Goal: Task Accomplishment & Management: Complete application form

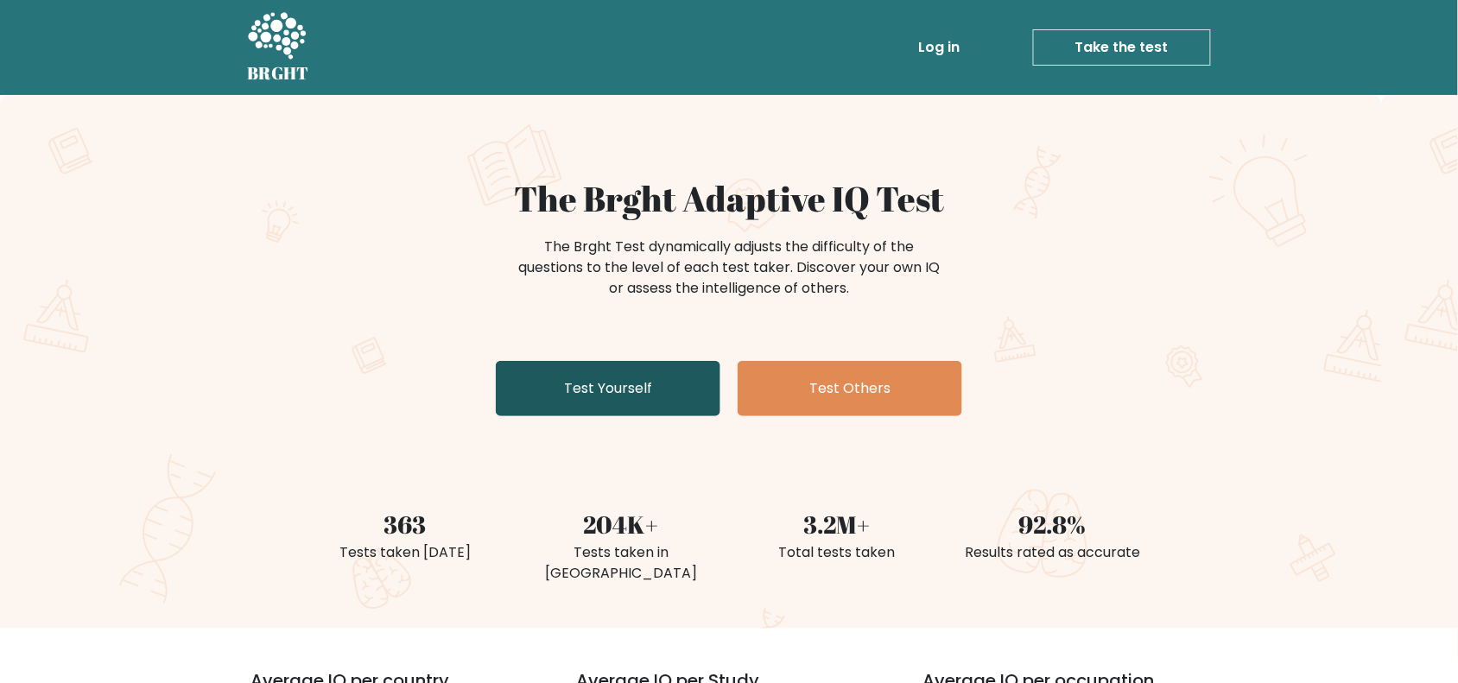
click at [594, 389] on link "Test Yourself" at bounding box center [608, 388] width 225 height 55
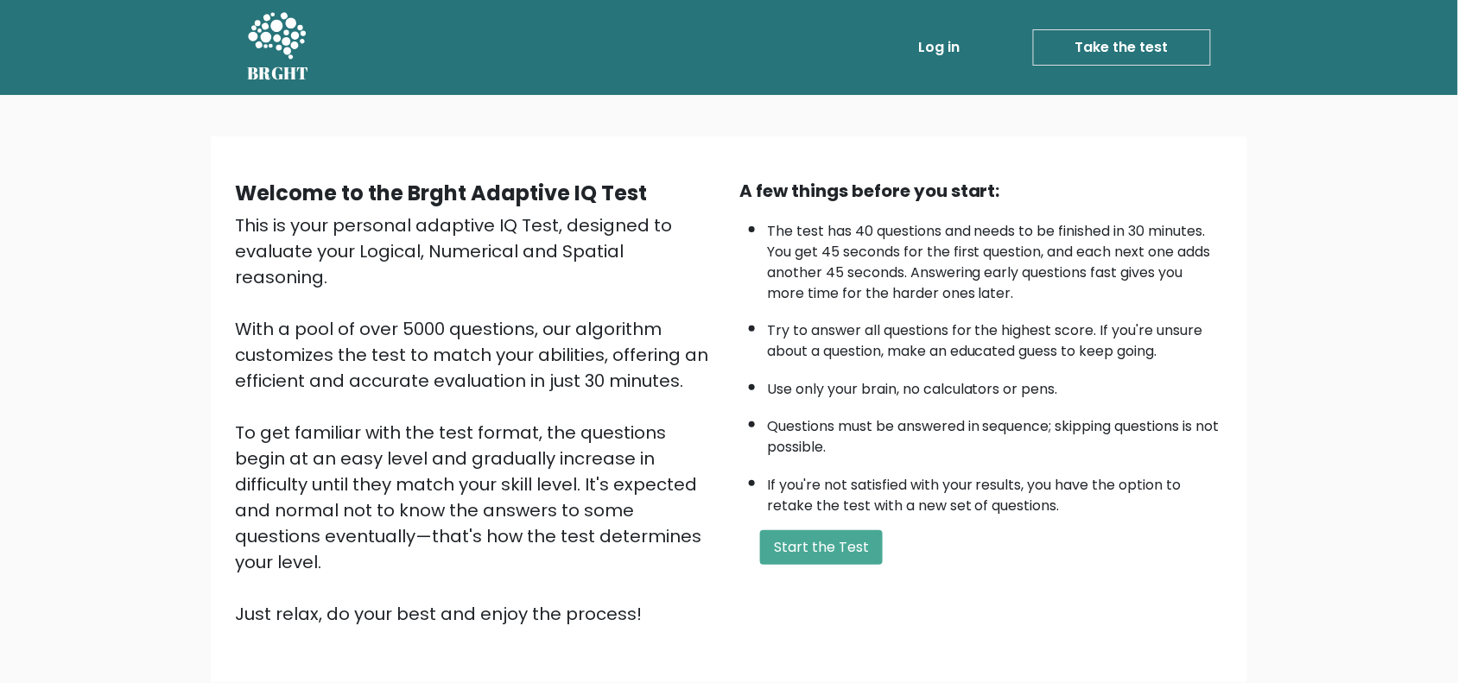
click at [1118, 48] on link "Take the test" at bounding box center [1122, 47] width 178 height 36
click at [1125, 44] on link "Take the test" at bounding box center [1122, 47] width 178 height 36
click at [853, 542] on button "Start the Test" at bounding box center [821, 547] width 123 height 35
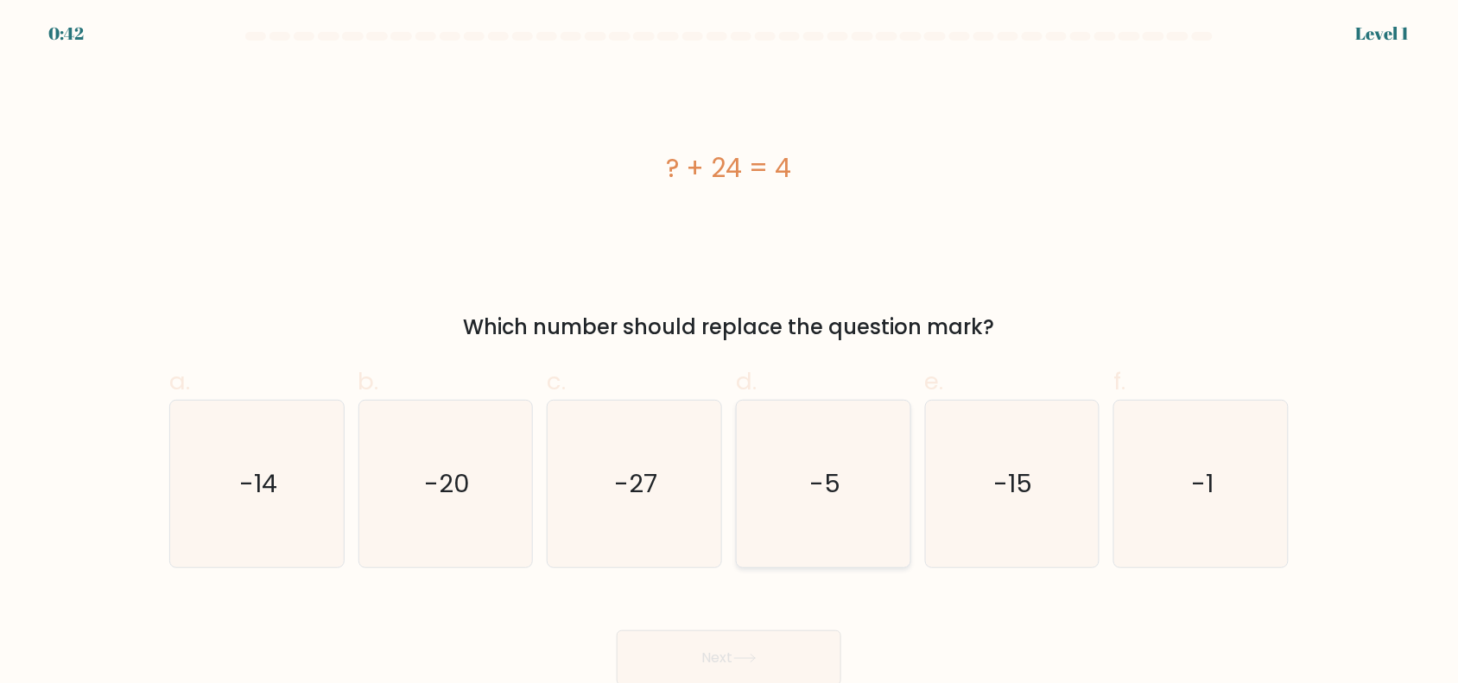
scroll to position [2, 0]
click at [445, 518] on icon "-20" at bounding box center [445, 482] width 167 height 167
click at [729, 351] on input "b. -20" at bounding box center [729, 345] width 1 height 11
radio input "true"
click at [788, 648] on button "Next" at bounding box center [729, 656] width 225 height 55
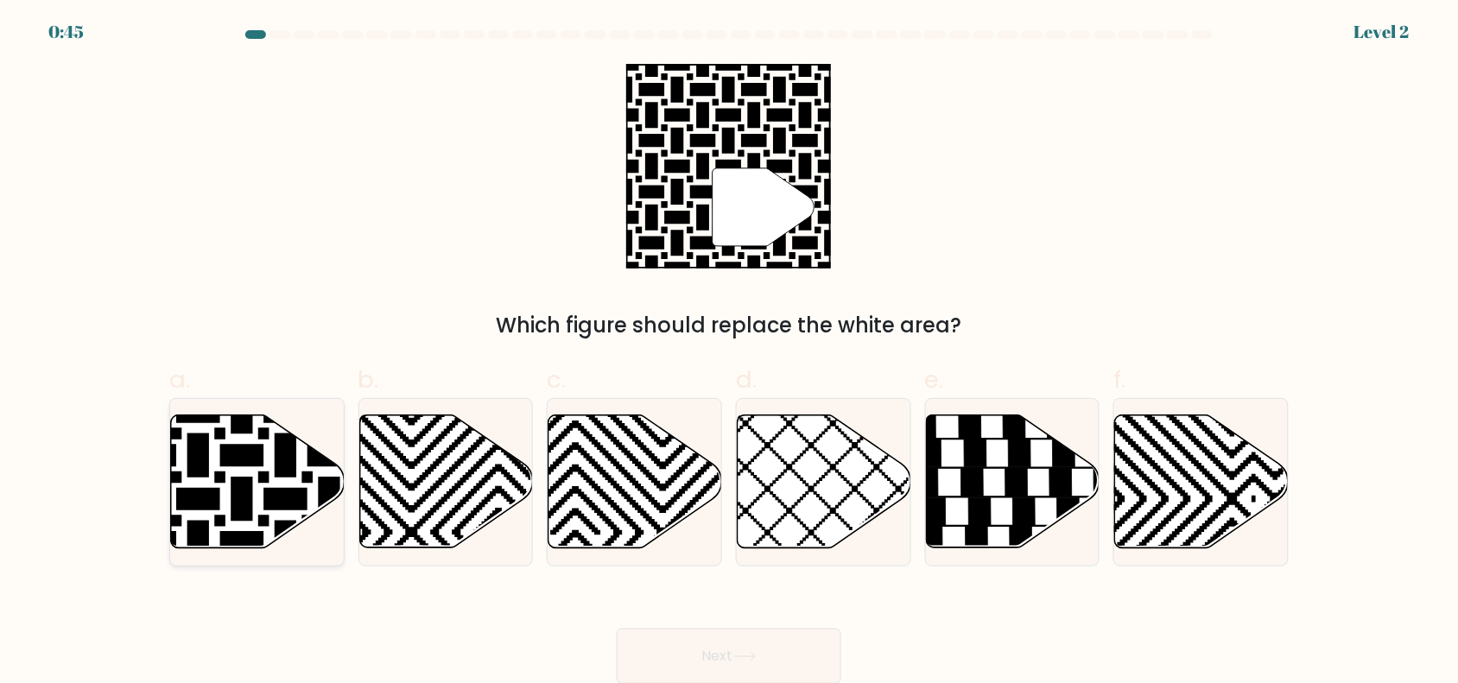
click at [249, 488] on icon at bounding box center [198, 412] width 350 height 350
click at [729, 351] on input "a." at bounding box center [729, 345] width 1 height 11
radio input "true"
click at [749, 658] on icon at bounding box center [744, 656] width 23 height 9
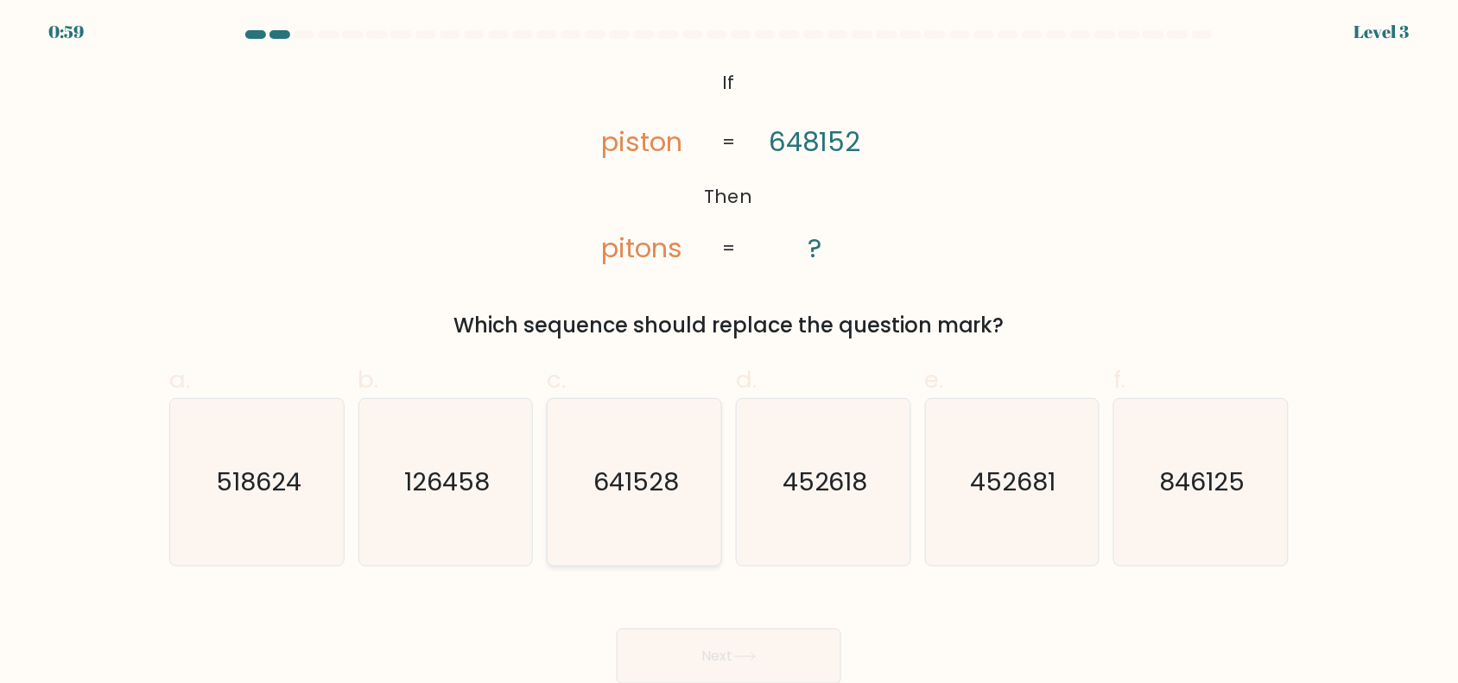
click at [655, 503] on icon "641528" at bounding box center [634, 482] width 167 height 167
click at [729, 351] on input "c. 641528" at bounding box center [729, 345] width 1 height 11
radio input "true"
click at [696, 648] on button "Next" at bounding box center [729, 656] width 225 height 55
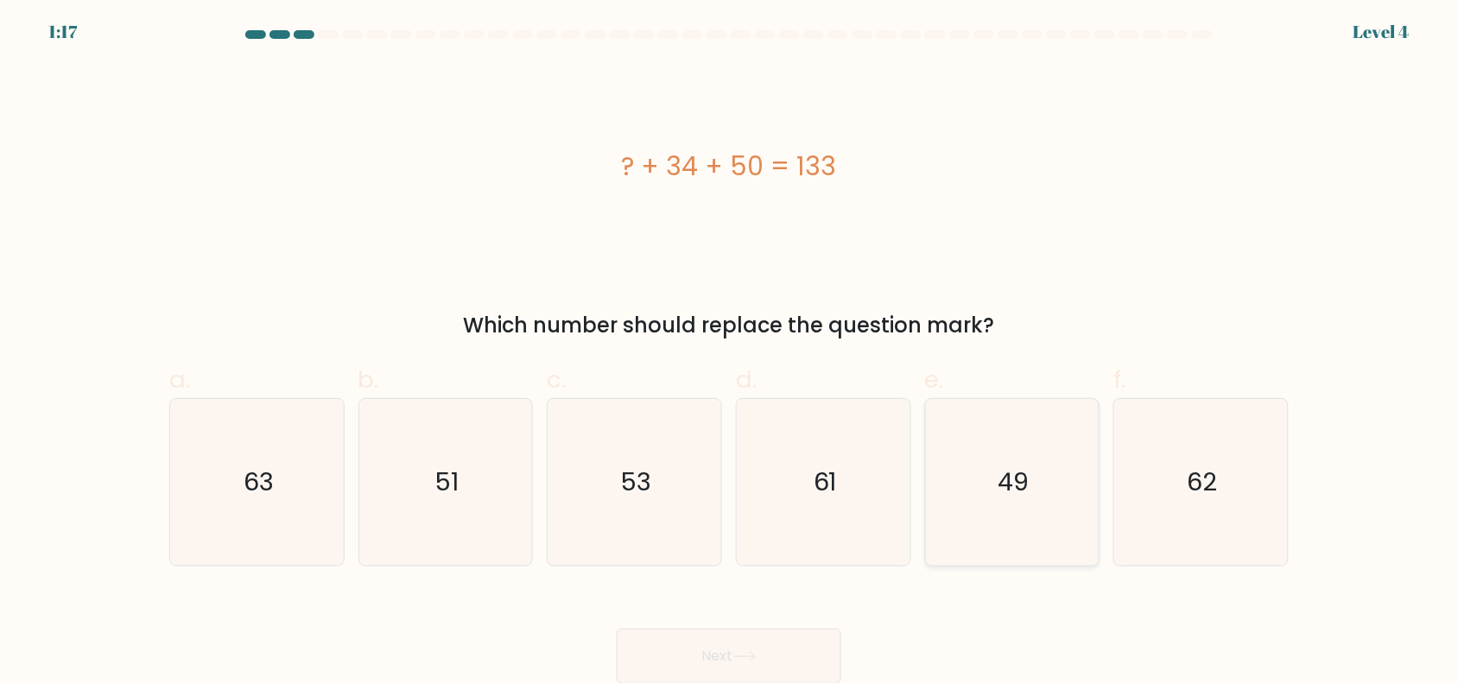
click at [1032, 490] on icon "49" at bounding box center [1011, 482] width 167 height 167
click at [730, 351] on input "e. 49" at bounding box center [729, 345] width 1 height 11
radio input "true"
click at [760, 661] on button "Next" at bounding box center [729, 656] width 225 height 55
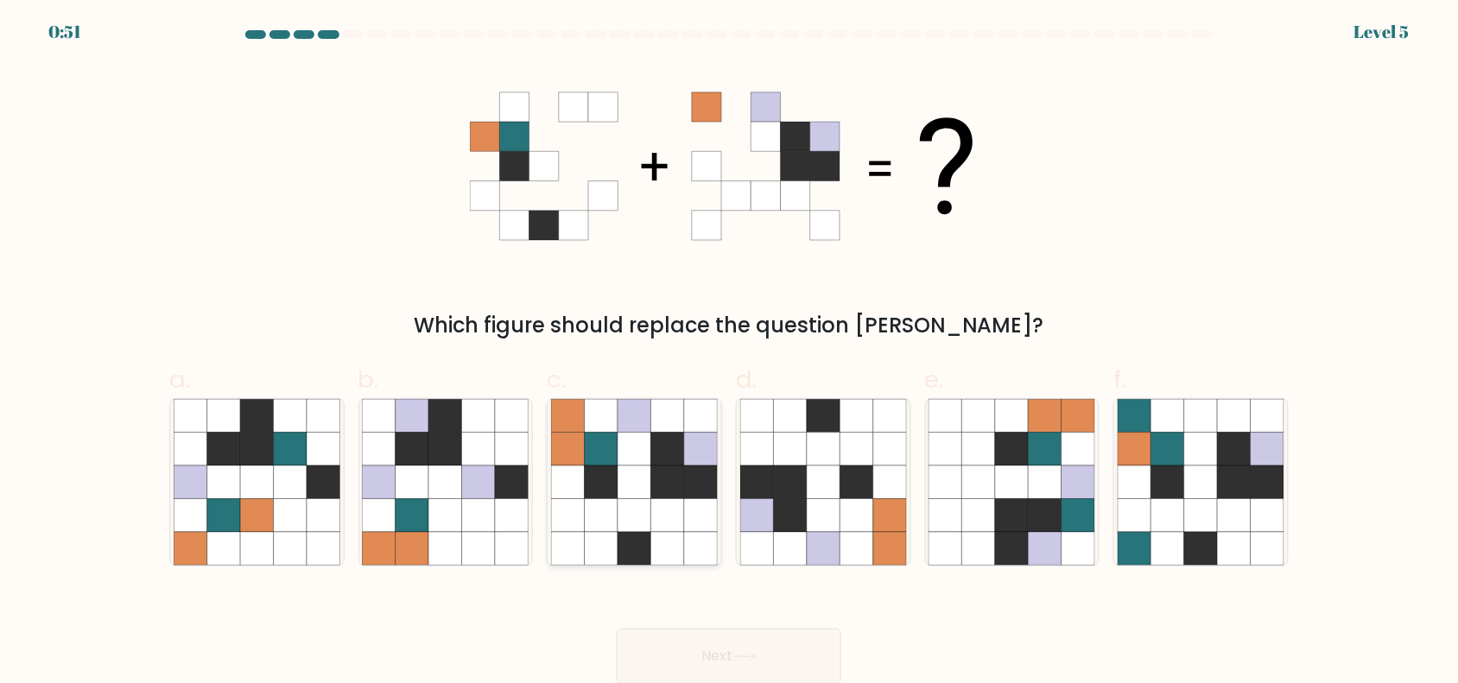
drag, startPoint x: 611, startPoint y: 472, endPoint x: 616, endPoint y: 497, distance: 26.4
click at [614, 486] on icon at bounding box center [601, 481] width 33 height 33
click at [729, 351] on input "c." at bounding box center [729, 345] width 1 height 11
radio input "true"
click at [726, 652] on button "Next" at bounding box center [729, 656] width 225 height 55
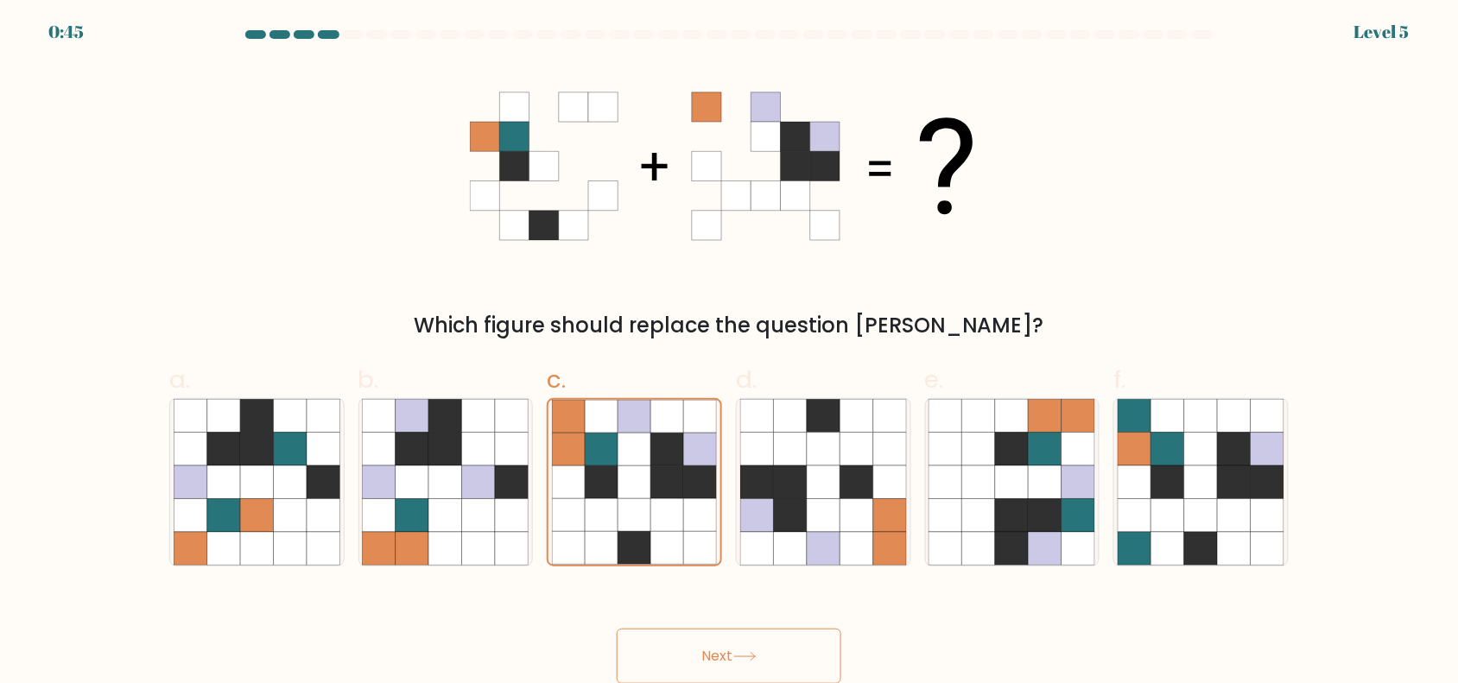
click at [726, 652] on button "Next" at bounding box center [729, 656] width 225 height 55
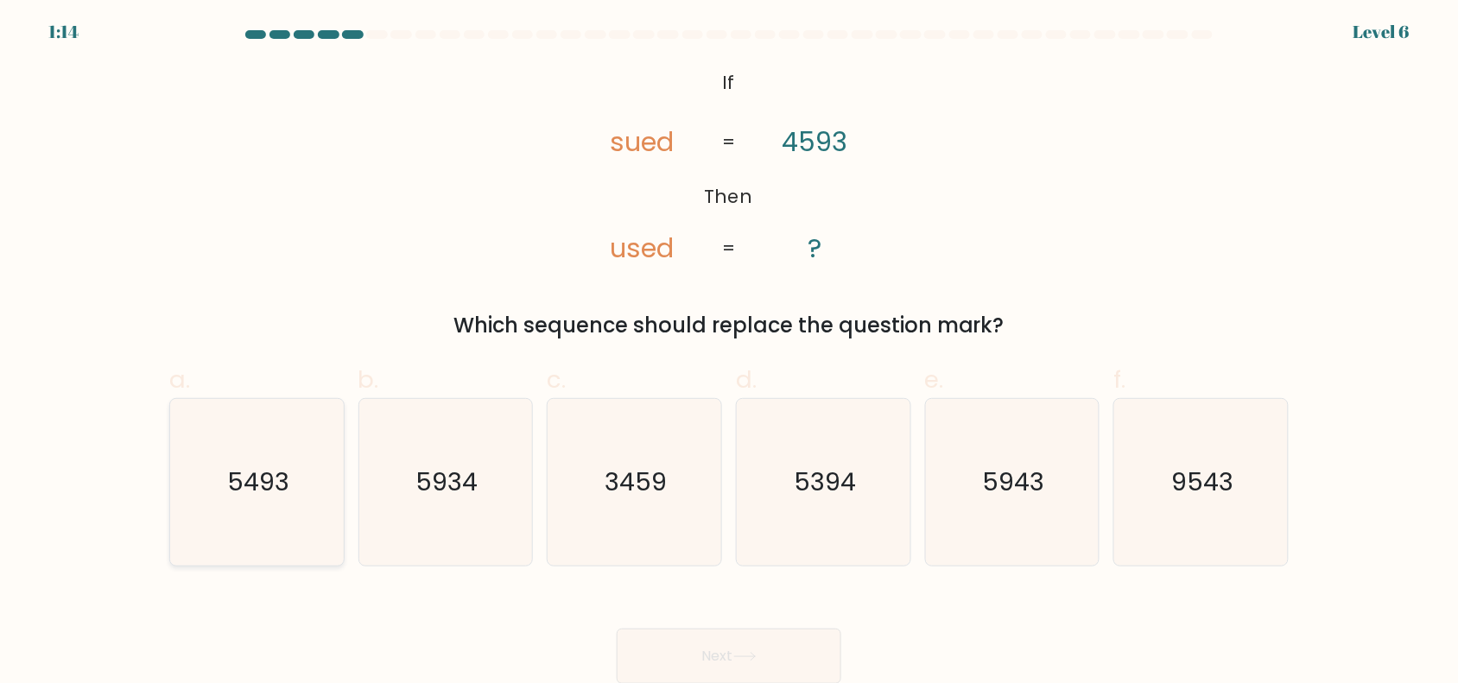
click at [286, 494] on text "5493" at bounding box center [258, 482] width 62 height 35
click at [729, 351] on input "a. 5493" at bounding box center [729, 345] width 1 height 11
radio input "true"
click at [739, 652] on icon at bounding box center [744, 656] width 23 height 9
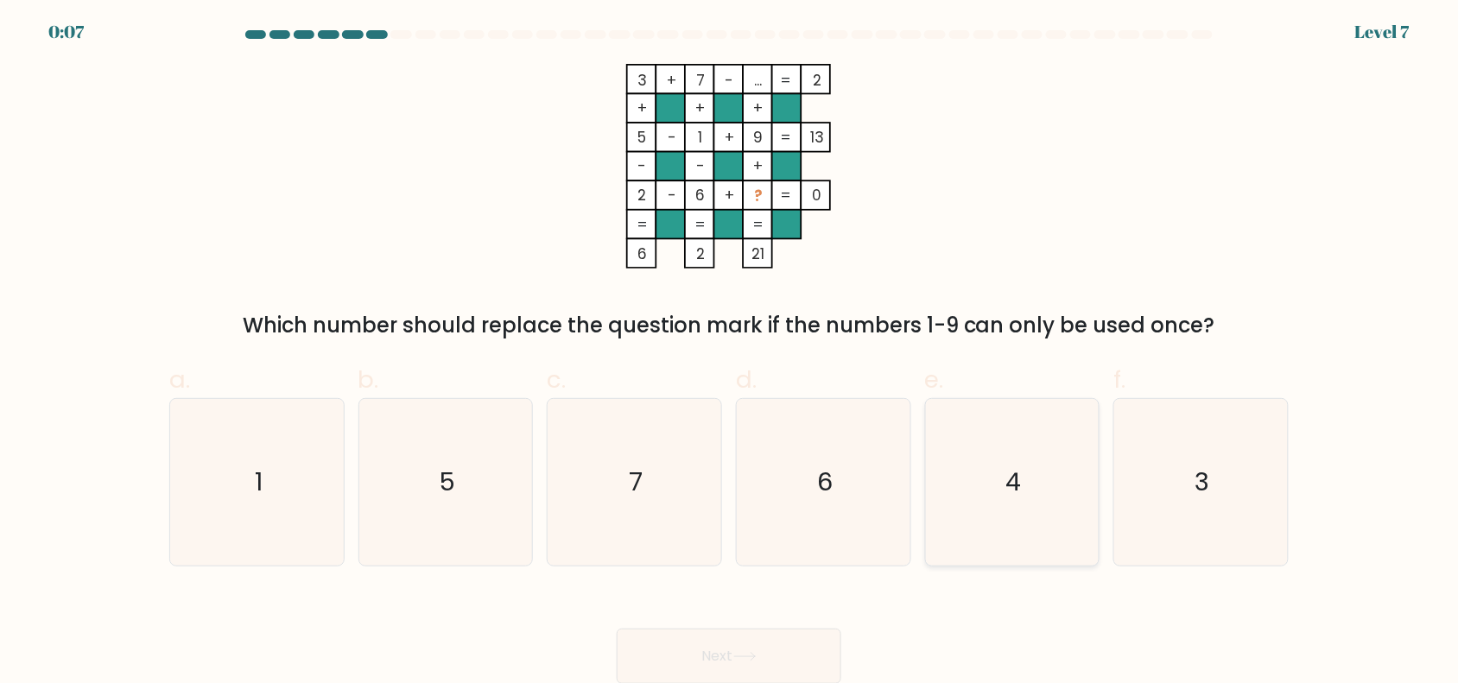
click at [1030, 475] on icon "4" at bounding box center [1011, 482] width 167 height 167
click at [730, 351] on input "e. 4" at bounding box center [729, 345] width 1 height 11
radio input "true"
click at [780, 653] on button "Next" at bounding box center [729, 656] width 225 height 55
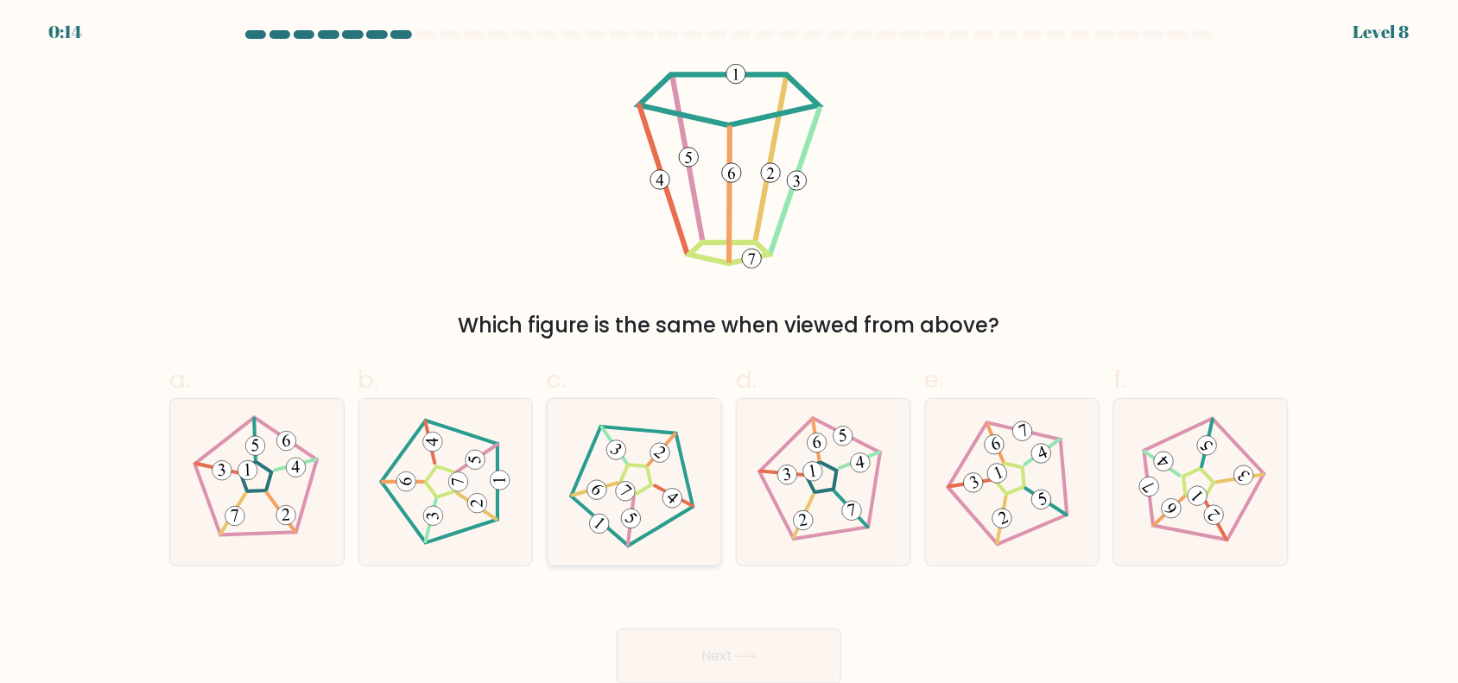
click at [637, 480] on icon at bounding box center [633, 481] width 133 height 133
click at [729, 351] on input "c." at bounding box center [729, 345] width 1 height 11
radio input "true"
click at [719, 656] on button "Next" at bounding box center [729, 656] width 225 height 55
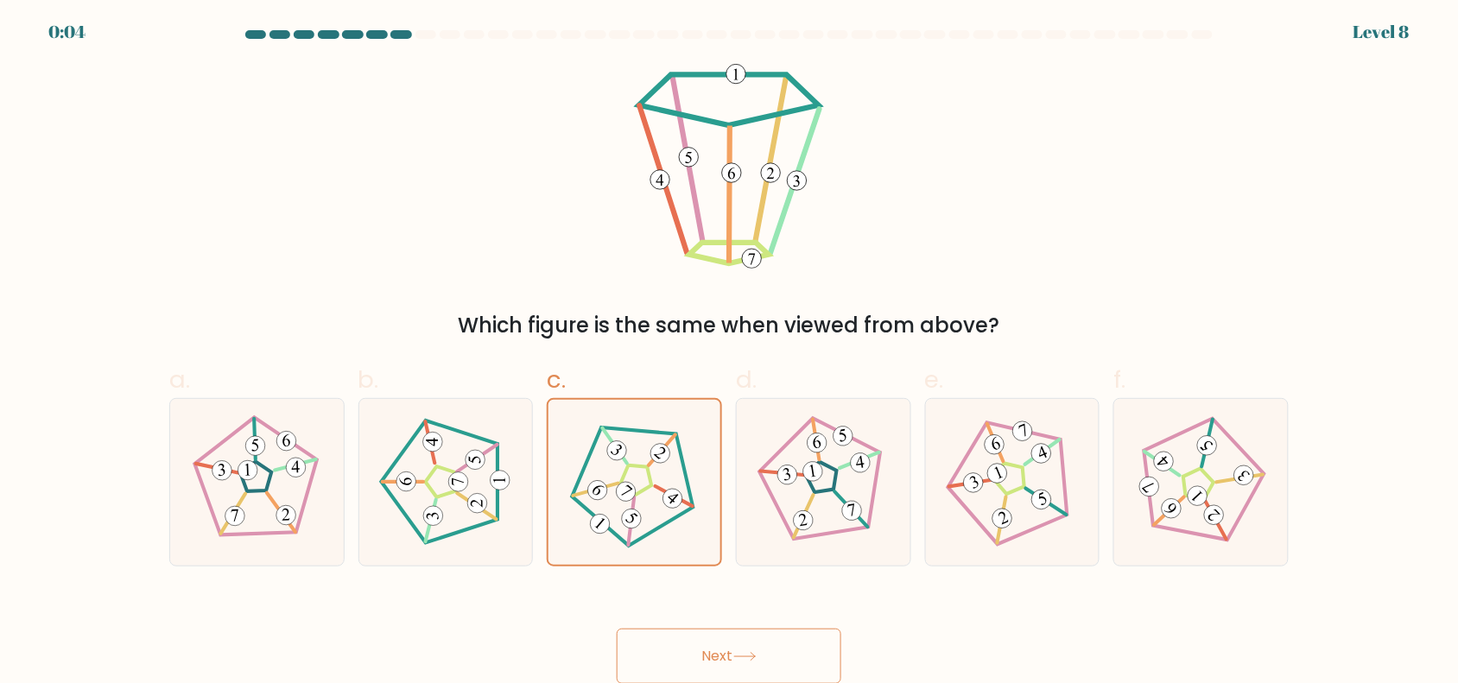
click at [719, 656] on button "Next" at bounding box center [729, 656] width 225 height 55
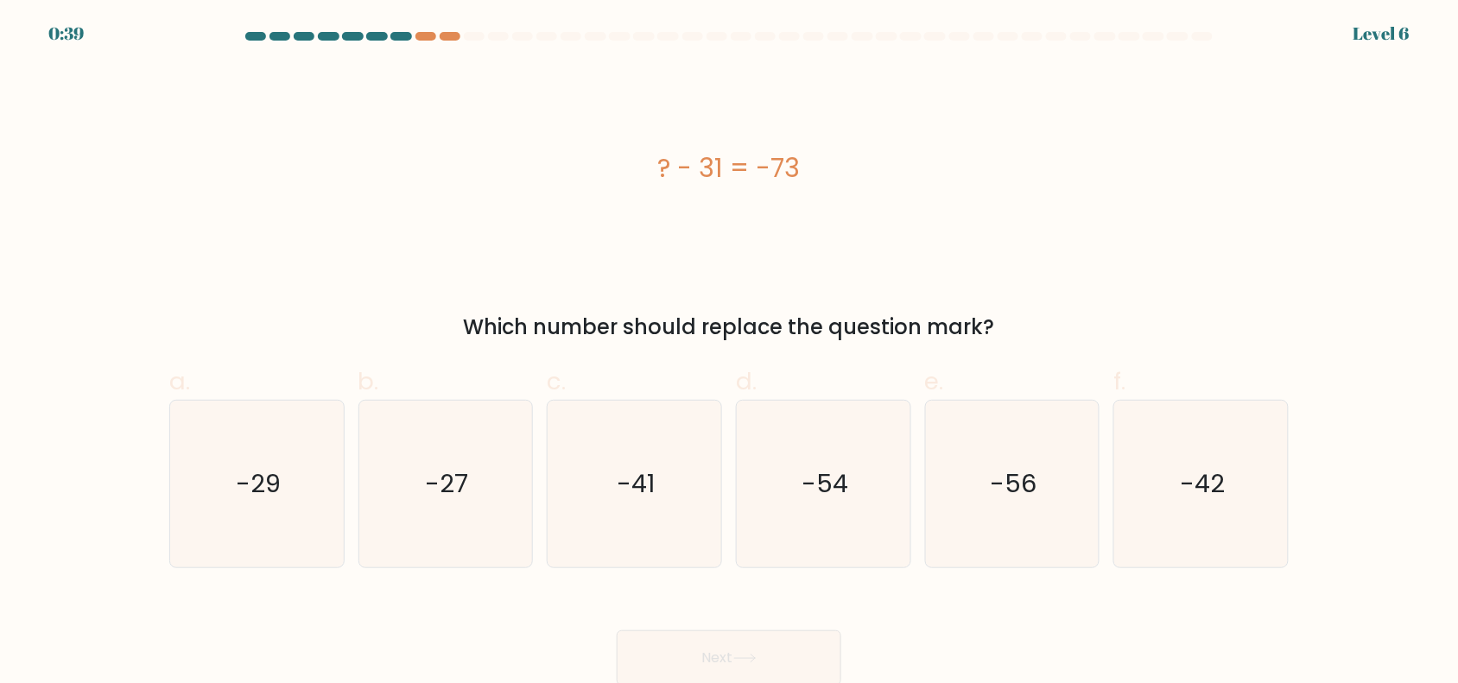
scroll to position [2, 0]
click at [451, 31] on div at bounding box center [450, 34] width 21 height 9
click at [453, 37] on div at bounding box center [450, 34] width 21 height 9
click at [1222, 524] on icon "-42" at bounding box center [1200, 482] width 167 height 167
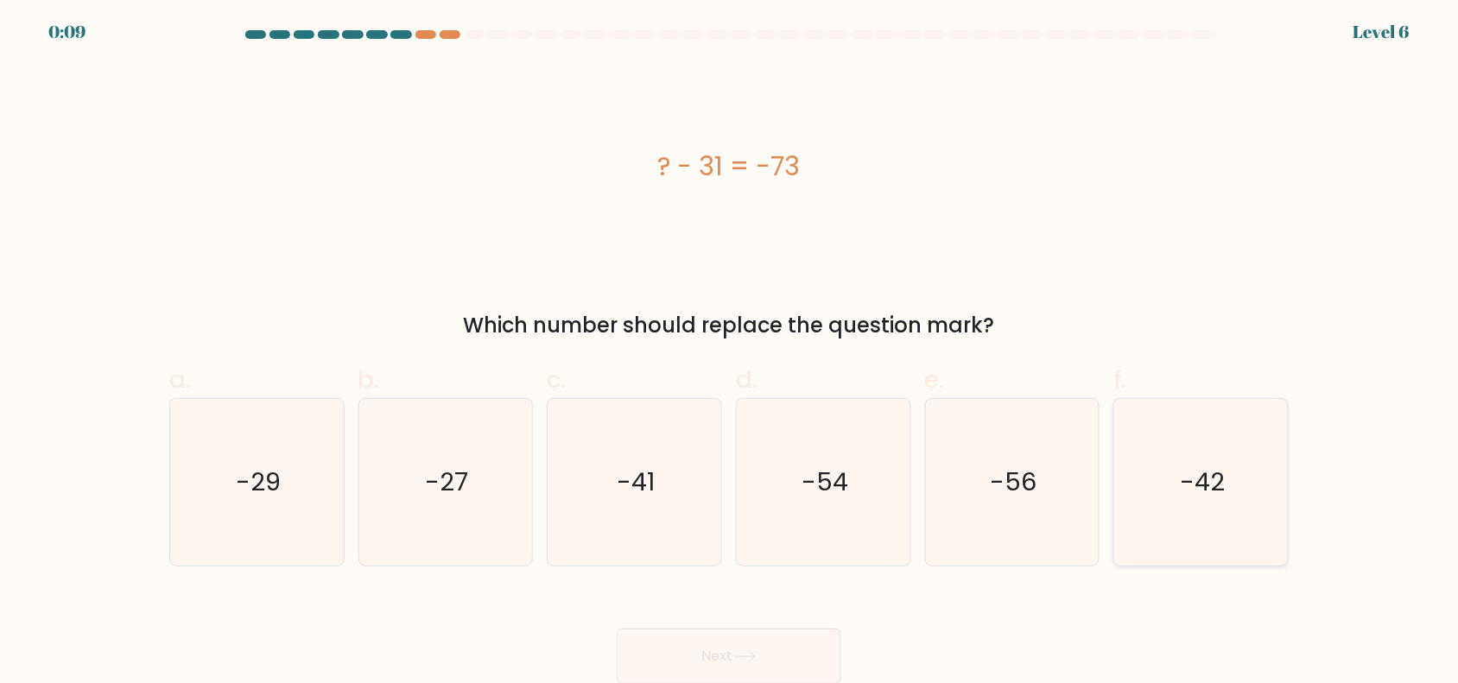
click at [730, 351] on input "f. -42" at bounding box center [729, 345] width 1 height 11
radio input "true"
click at [794, 655] on button "Next" at bounding box center [729, 656] width 225 height 55
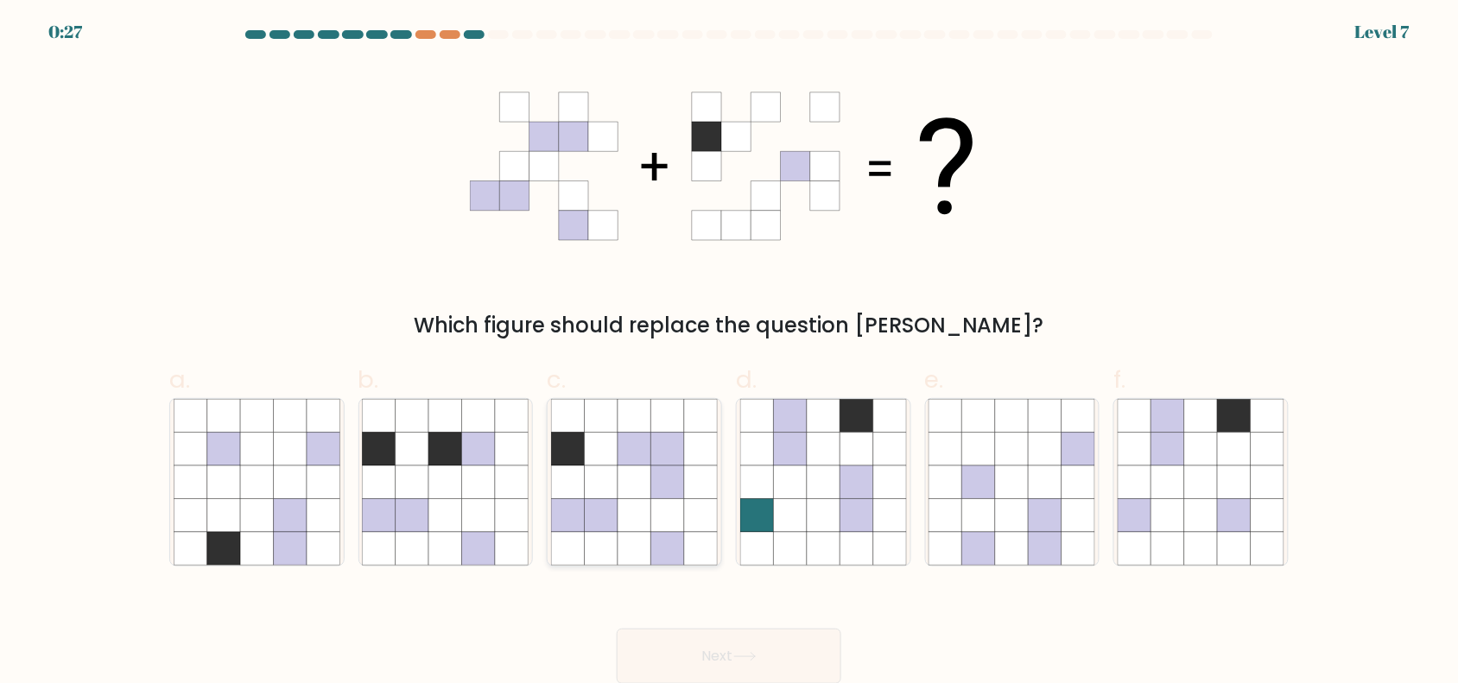
click at [615, 476] on icon at bounding box center [601, 481] width 33 height 33
click at [729, 351] on input "c." at bounding box center [729, 345] width 1 height 11
radio input "true"
click at [769, 658] on button "Next" at bounding box center [729, 656] width 225 height 55
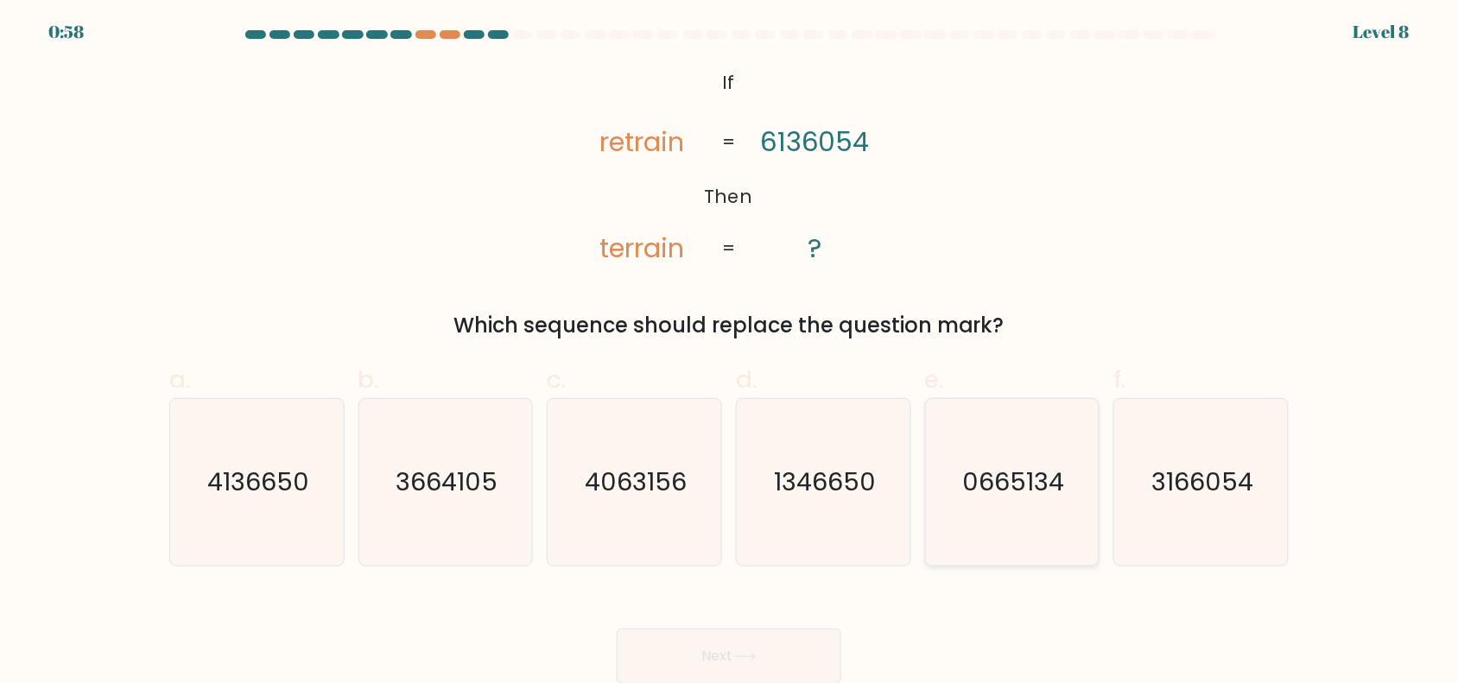
drag, startPoint x: 1189, startPoint y: 518, endPoint x: 1056, endPoint y: 545, distance: 135.7
click at [1188, 516] on icon "3166054" at bounding box center [1200, 482] width 167 height 167
click at [730, 351] on input "f. 3166054" at bounding box center [729, 345] width 1 height 11
radio input "true"
click at [734, 649] on button "Next" at bounding box center [729, 656] width 225 height 55
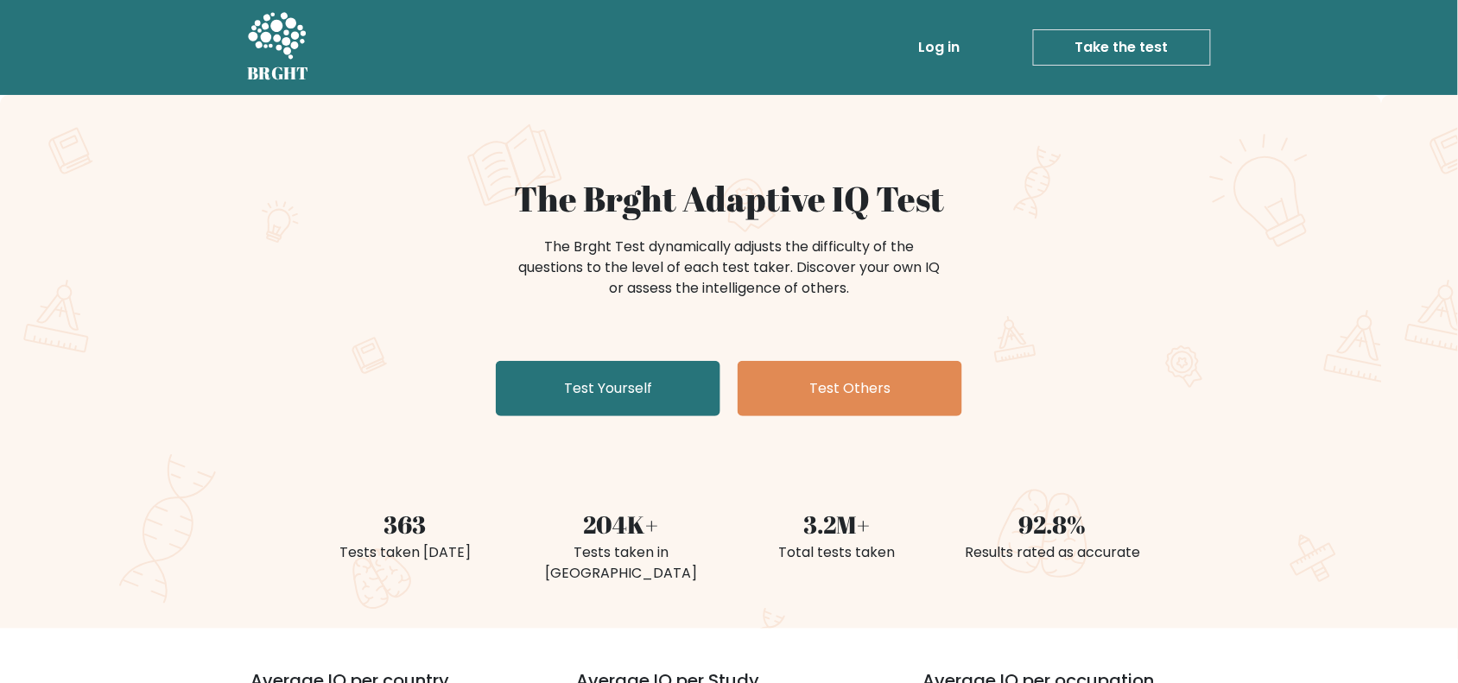
click at [1153, 49] on link "Take the test" at bounding box center [1122, 47] width 178 height 36
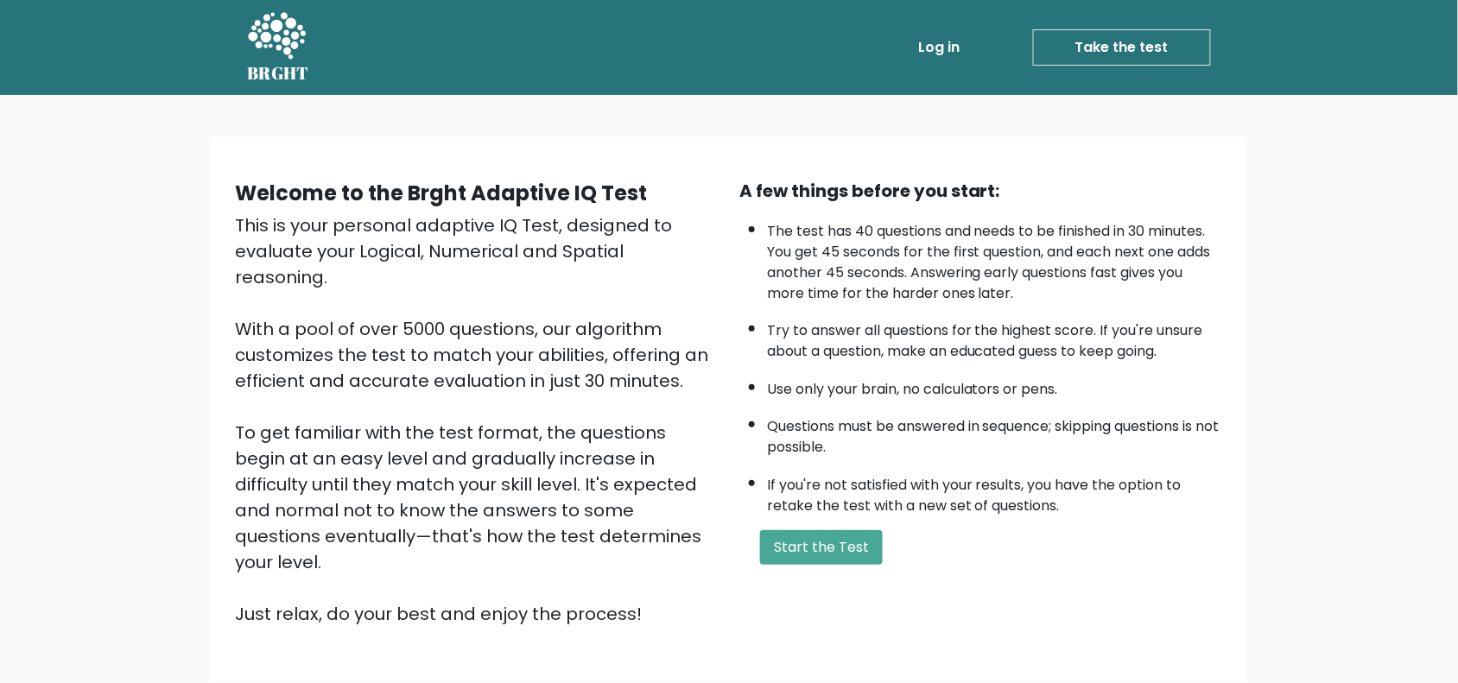
drag, startPoint x: 820, startPoint y: 545, endPoint x: 825, endPoint y: 559, distance: 14.5
click at [825, 559] on div "A few things before you start: The test has 40 questions and needs to be finish…" at bounding box center [981, 402] width 504 height 449
click at [822, 544] on button "Start the Test" at bounding box center [821, 547] width 123 height 35
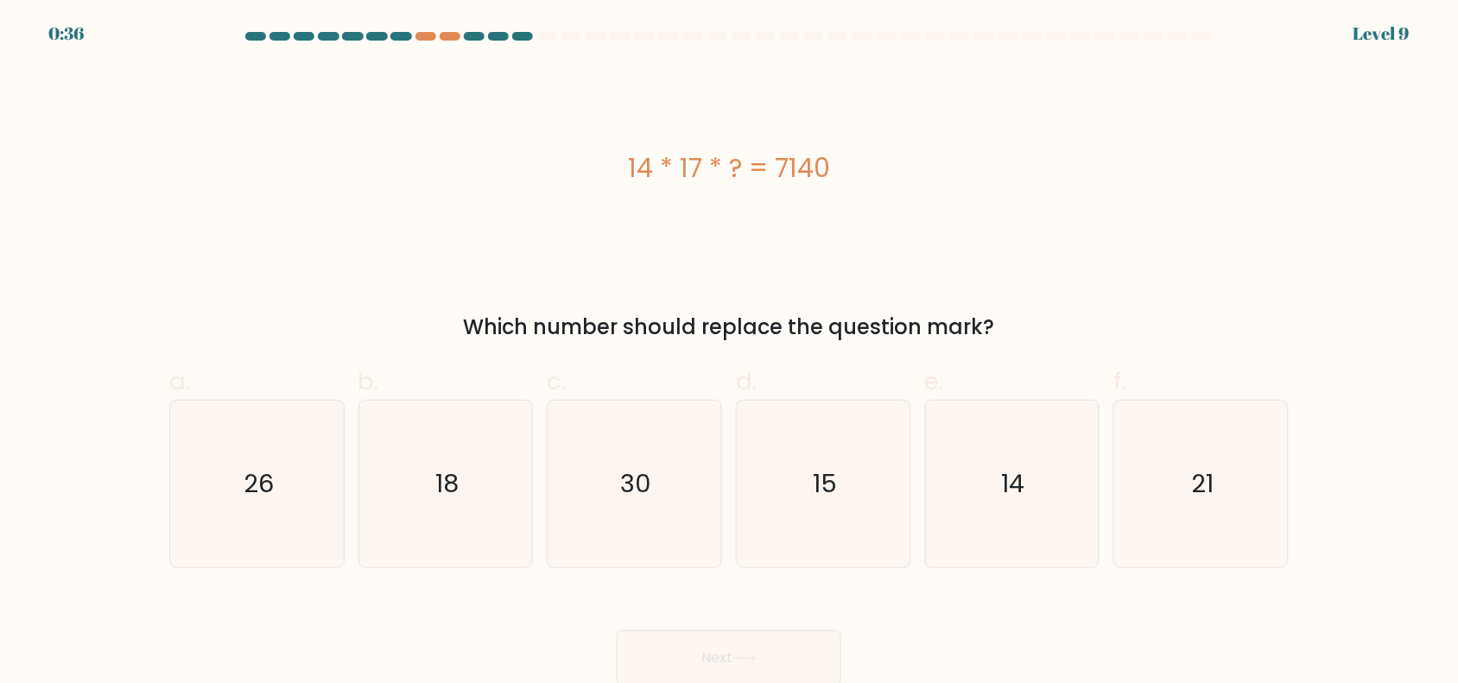
scroll to position [2, 0]
